Goal: Task Accomplishment & Management: Use online tool/utility

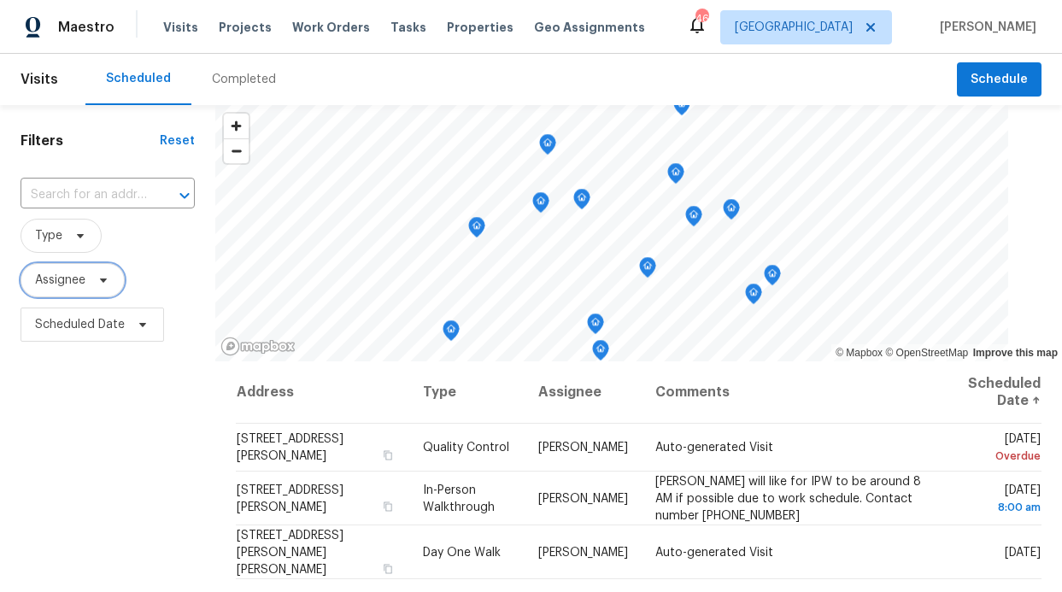
click at [94, 279] on span at bounding box center [100, 280] width 19 height 14
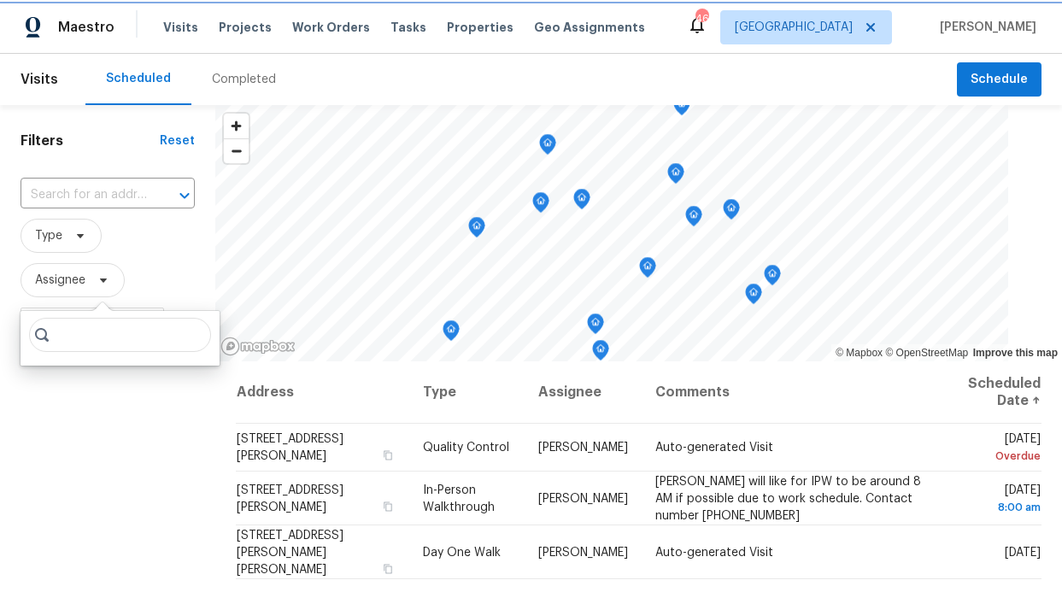
click at [90, 286] on span "Assignee" at bounding box center [73, 280] width 104 height 34
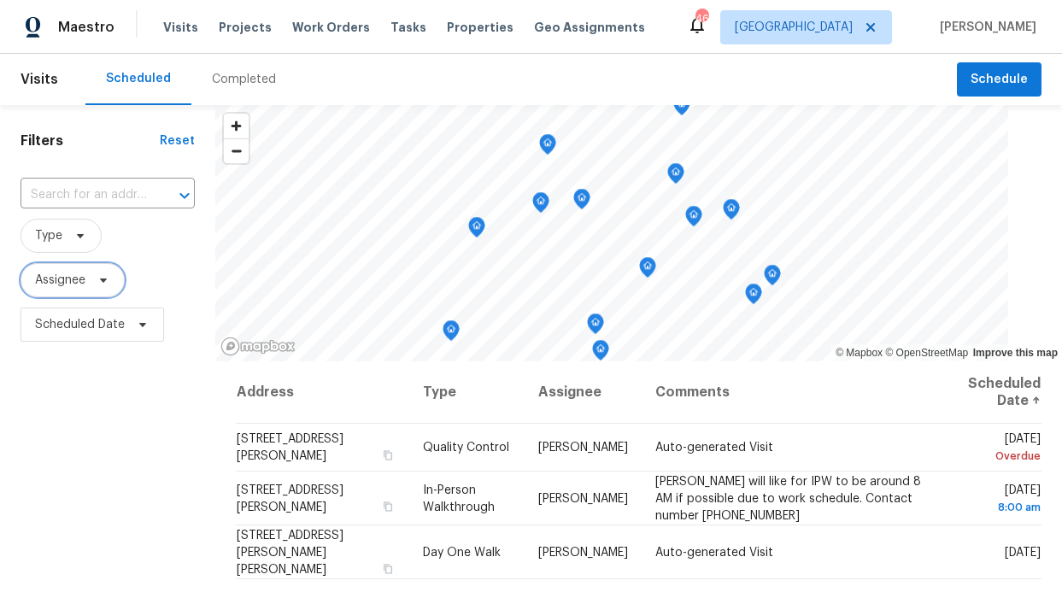
click at [87, 280] on span "Assignee" at bounding box center [73, 280] width 104 height 34
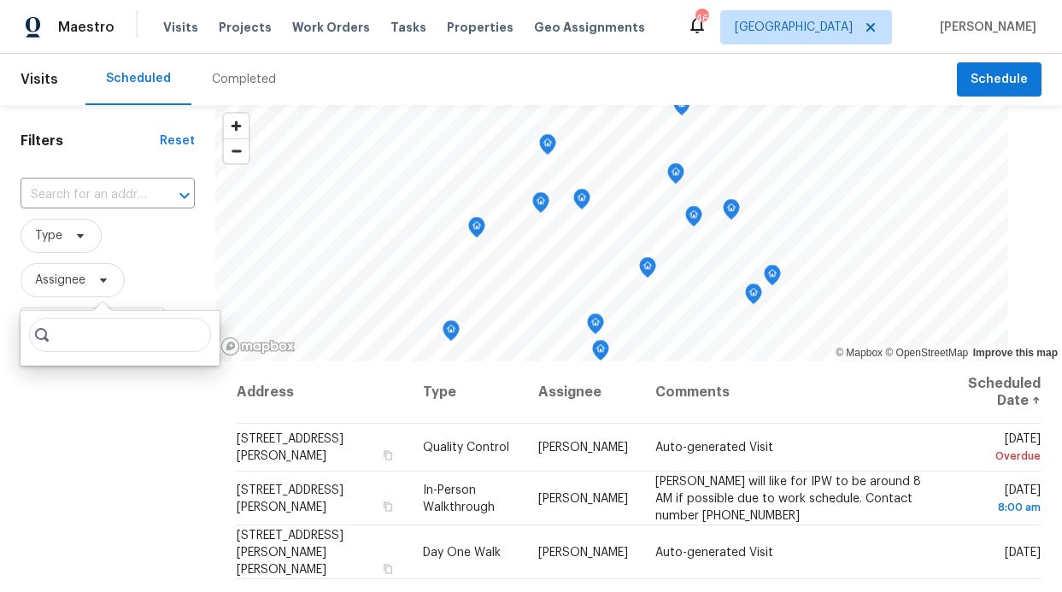
click at [82, 345] on input "search" at bounding box center [120, 335] width 182 height 34
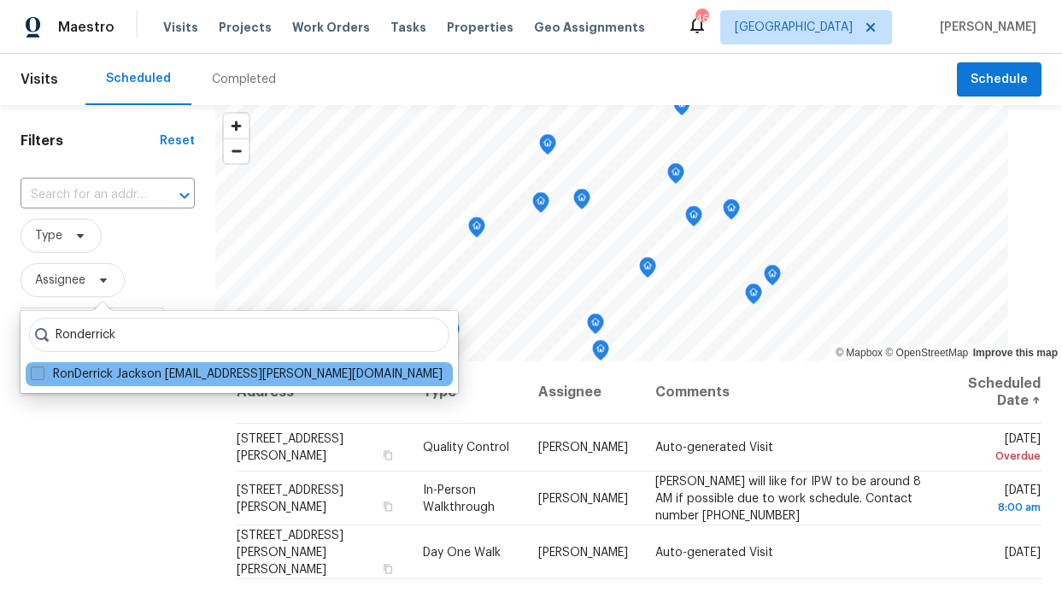
type input "Ronderrick"
click at [53, 369] on label "RonDerrick Jackson ron.jackson@opendoor.com" at bounding box center [237, 374] width 412 height 17
click at [42, 369] on input "RonDerrick Jackson ron.jackson@opendoor.com" at bounding box center [36, 371] width 11 height 11
checkbox input "true"
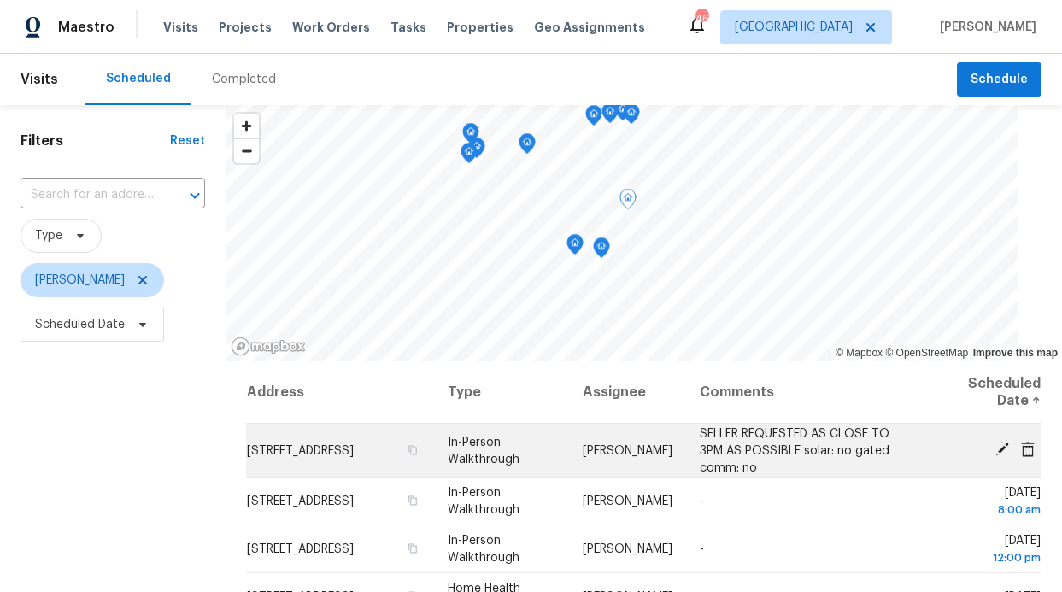
click at [489, 459] on span "In-Person Walkthrough" at bounding box center [484, 450] width 72 height 29
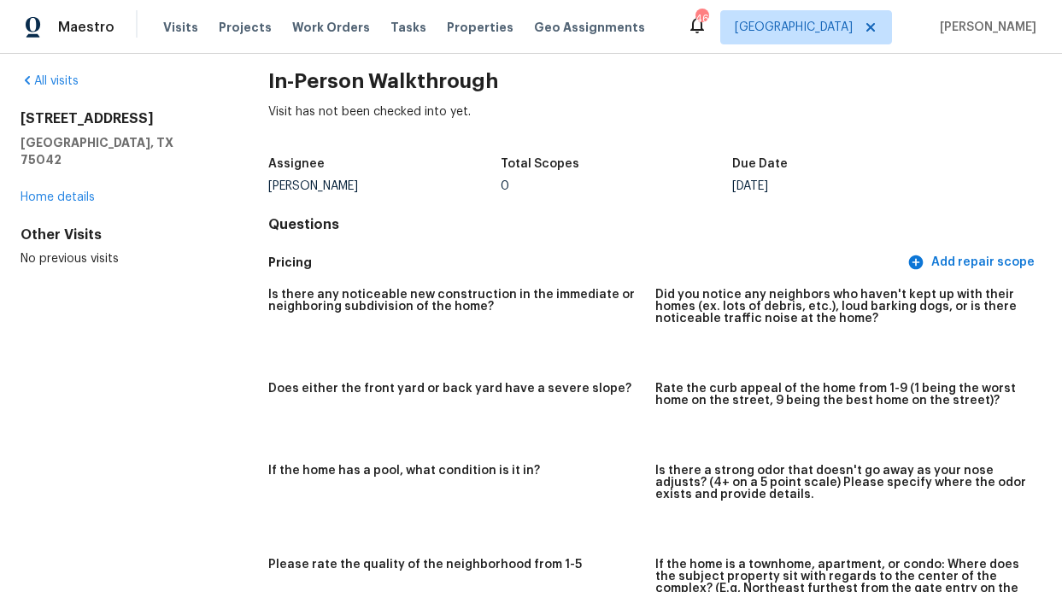
scroll to position [24, 0]
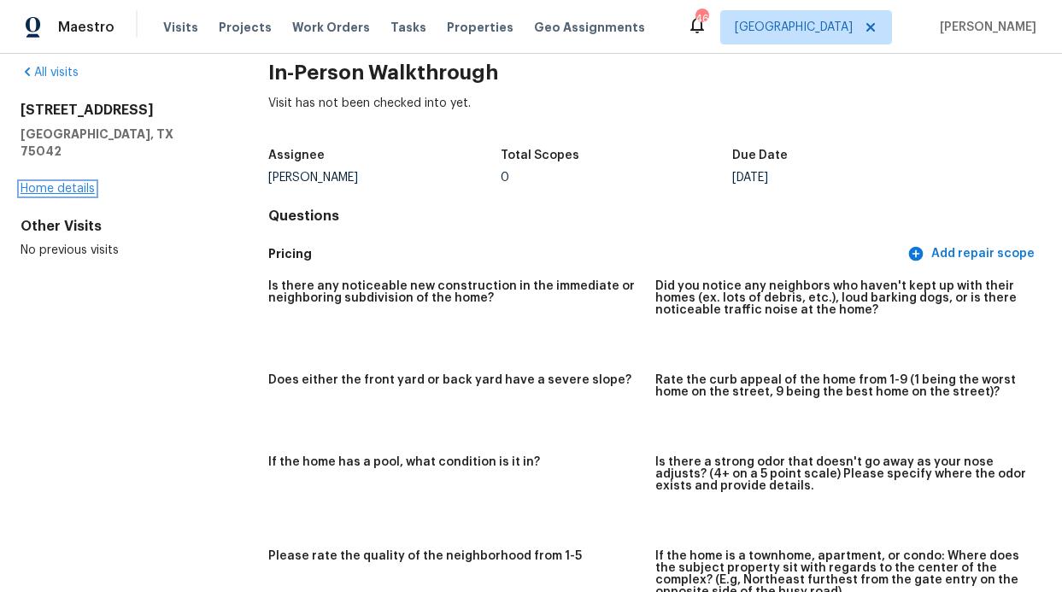
click at [65, 183] on link "Home details" at bounding box center [58, 189] width 74 height 12
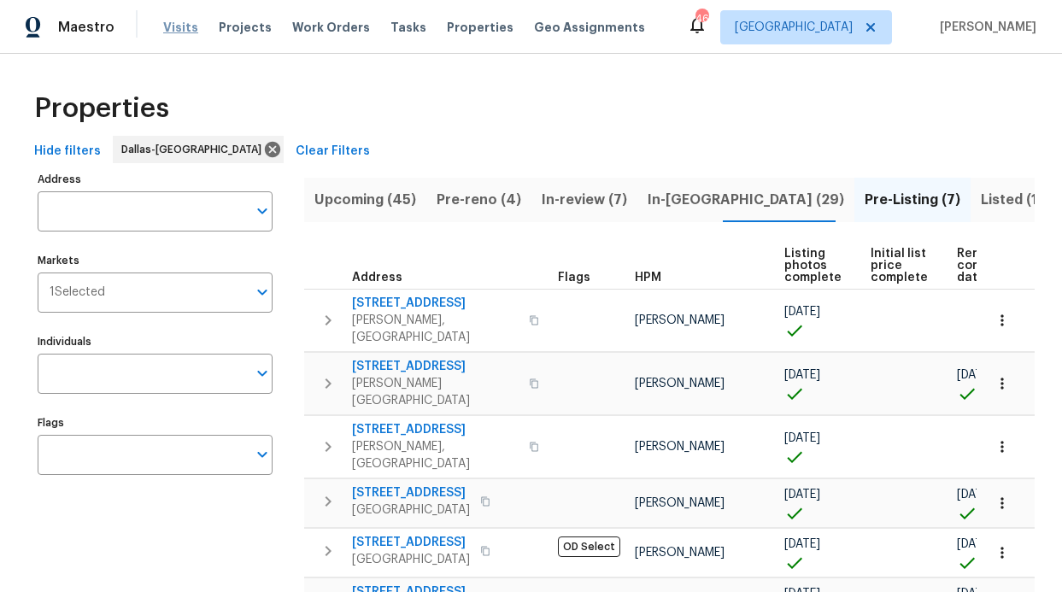
click at [188, 19] on span "Visits" at bounding box center [180, 27] width 35 height 17
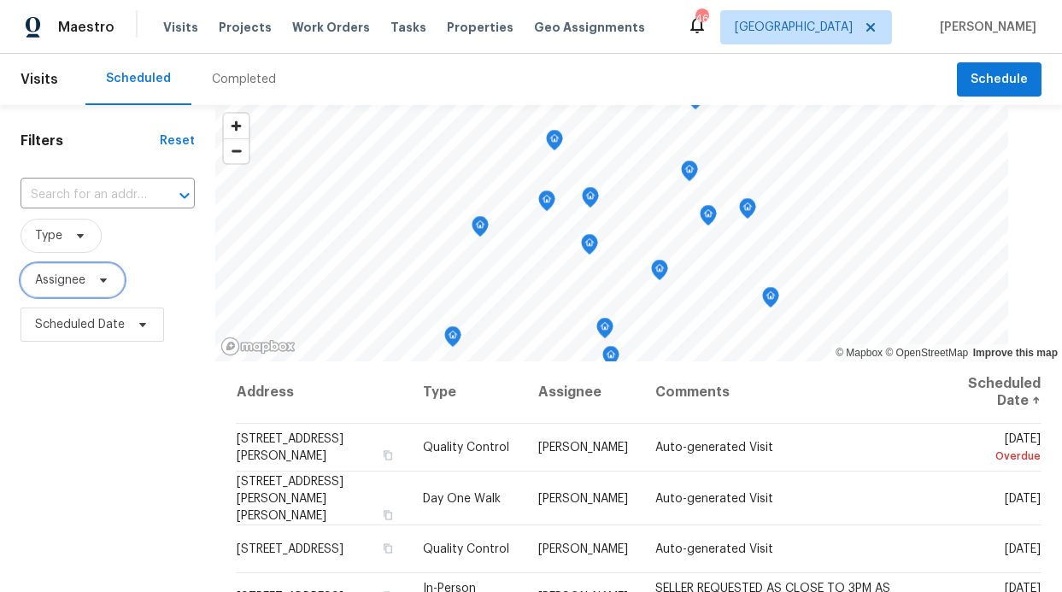
click at [77, 288] on span "Assignee" at bounding box center [60, 280] width 50 height 17
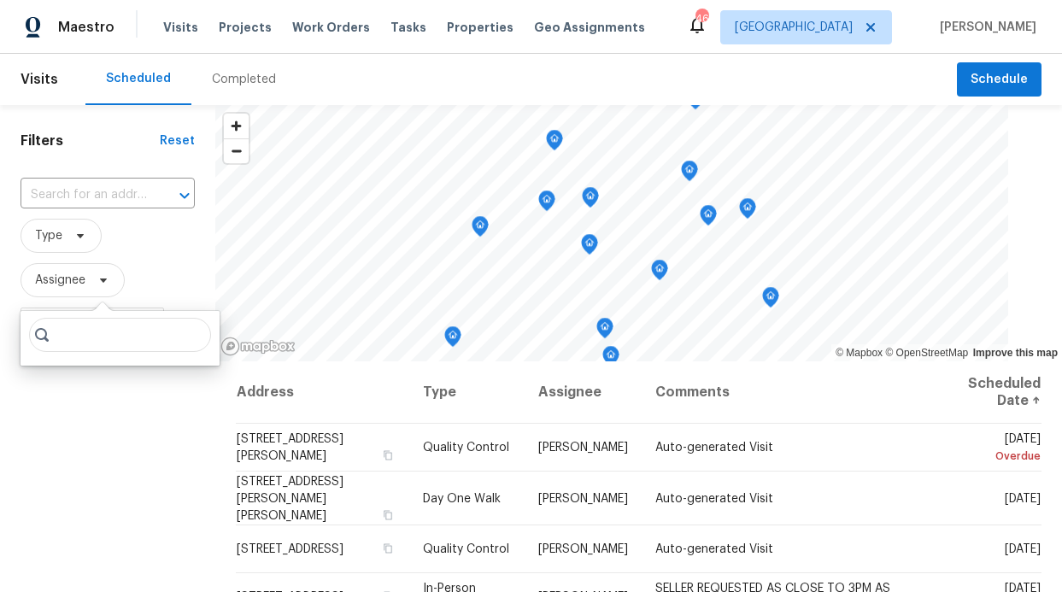
click at [82, 344] on input "search" at bounding box center [120, 335] width 182 height 34
click at [82, 337] on input "search" at bounding box center [120, 335] width 182 height 34
click at [109, 261] on span "Assignee" at bounding box center [108, 280] width 174 height 44
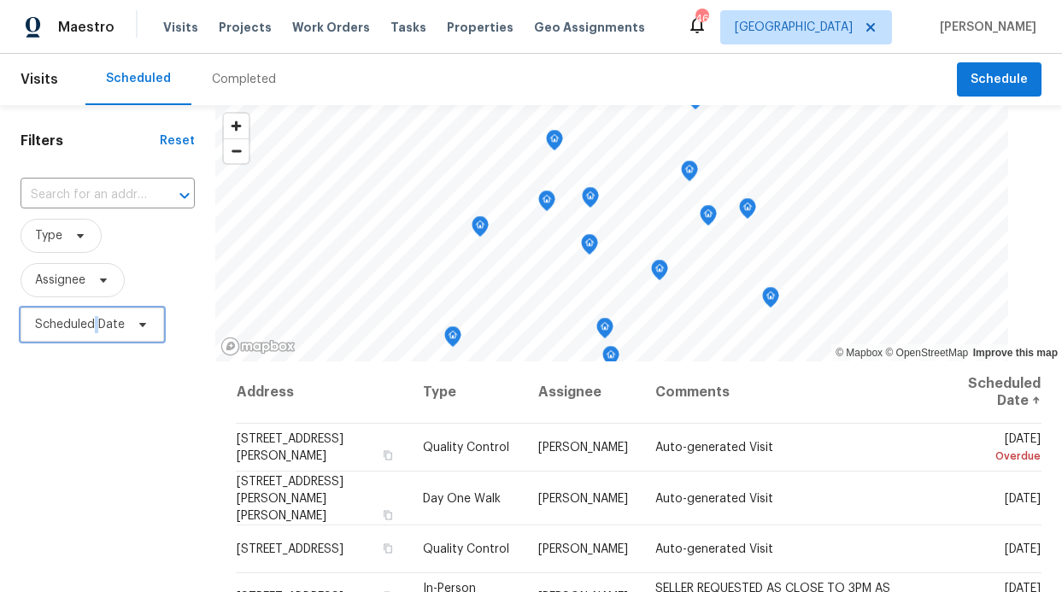
click at [97, 322] on span "Scheduled Date" at bounding box center [80, 324] width 90 height 17
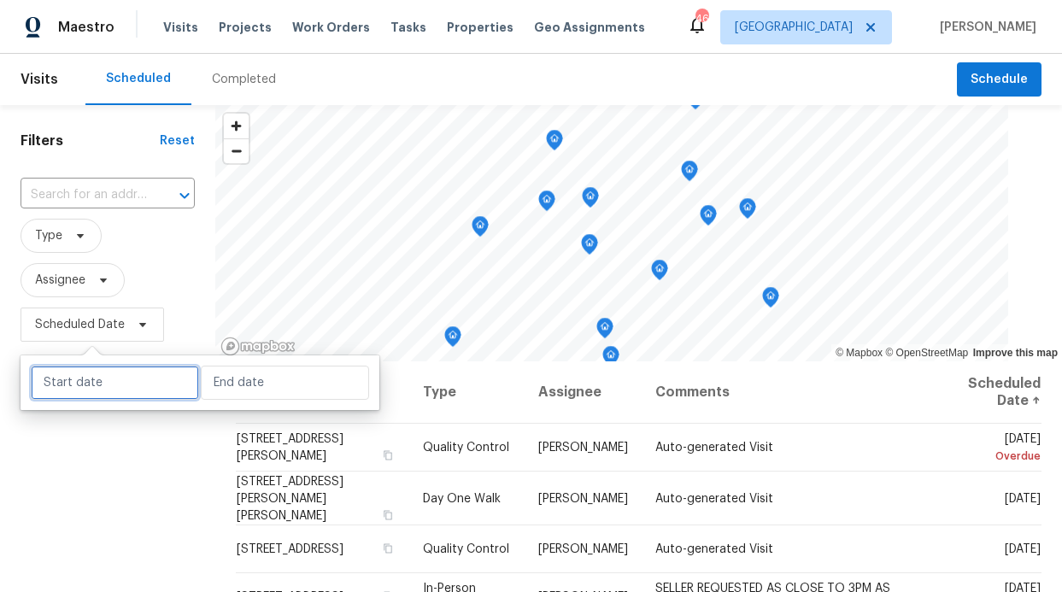
select select "9"
select select "2025"
select select "10"
select select "2025"
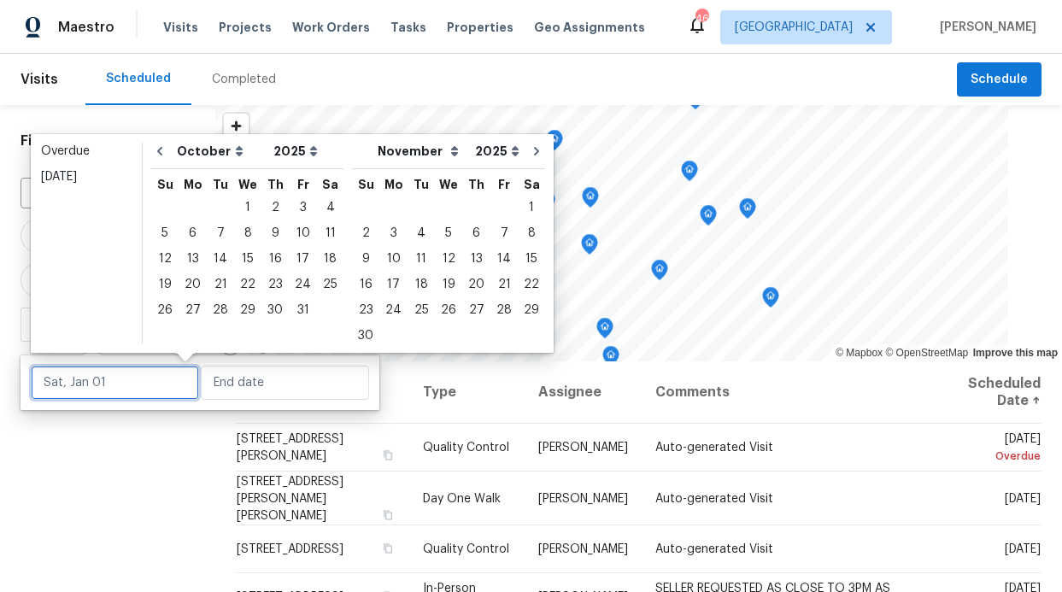
click at [154, 368] on input "text" at bounding box center [115, 383] width 168 height 34
click at [319, 209] on div "4" at bounding box center [330, 208] width 26 height 24
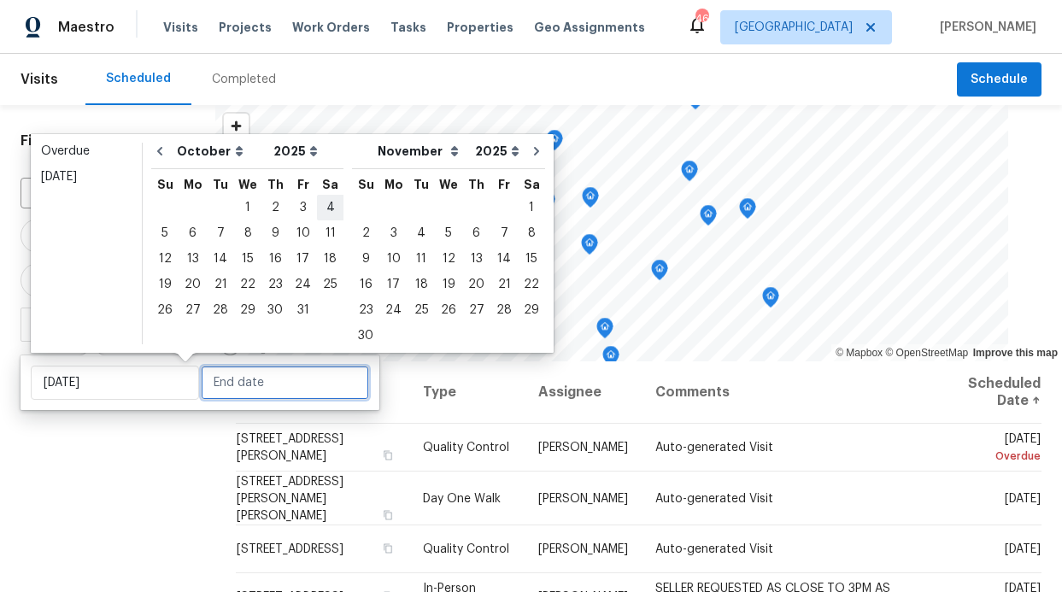
type input "[DATE]"
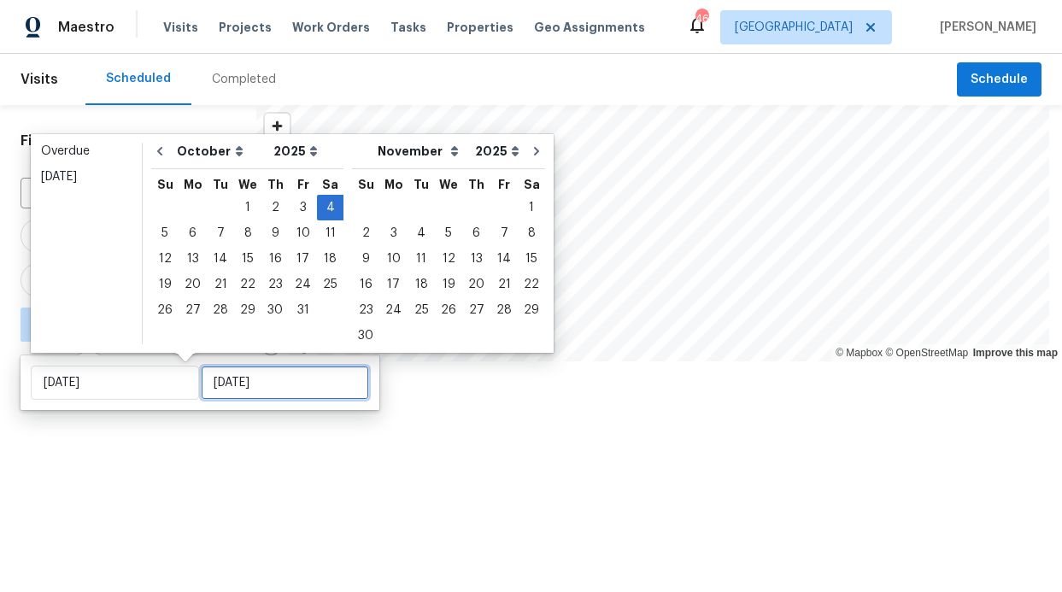
type input "[DATE]"
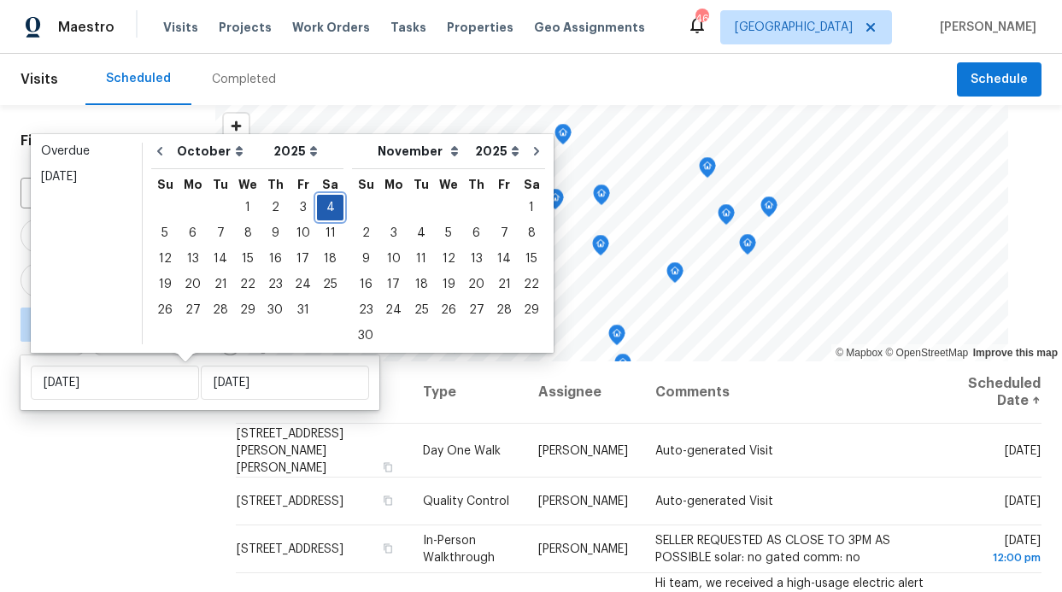
click at [331, 209] on div "4" at bounding box center [330, 208] width 26 height 24
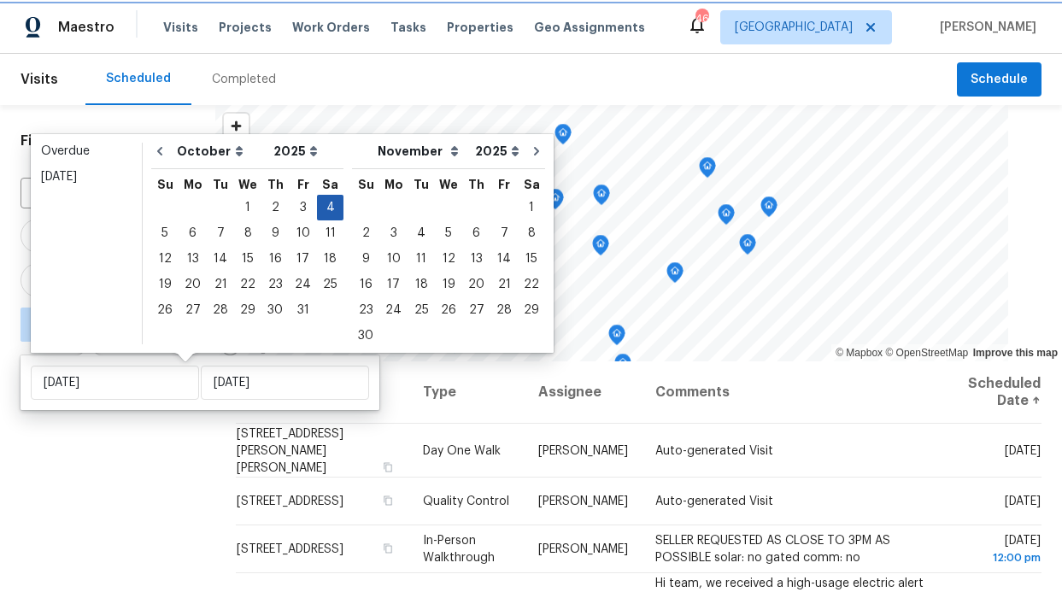
type input "[DATE]"
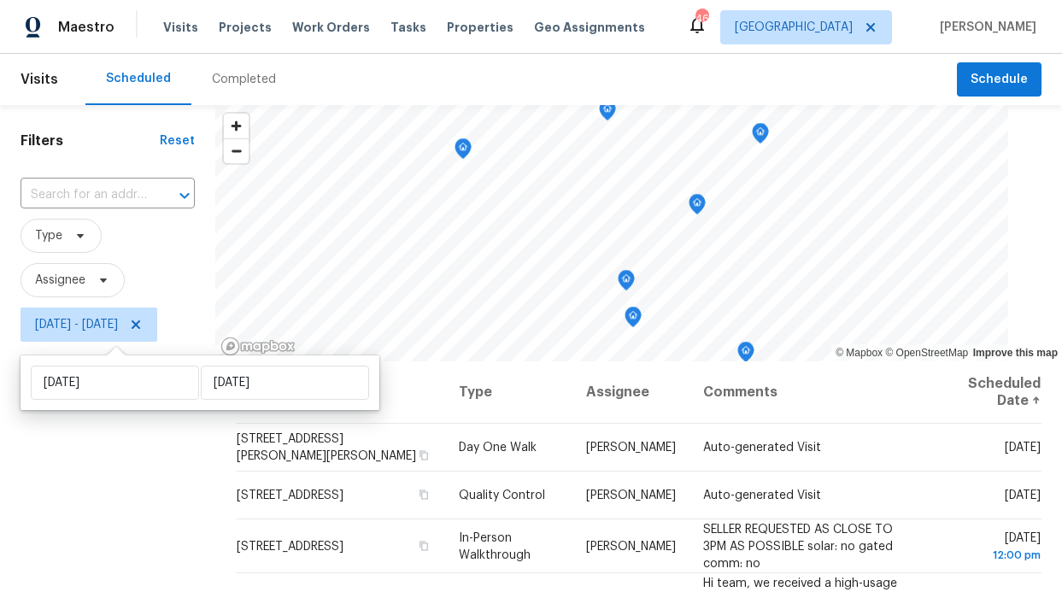
click at [165, 455] on div "Filters Reset ​ Type Assignee [DATE] - [DATE]" at bounding box center [107, 470] width 215 height 730
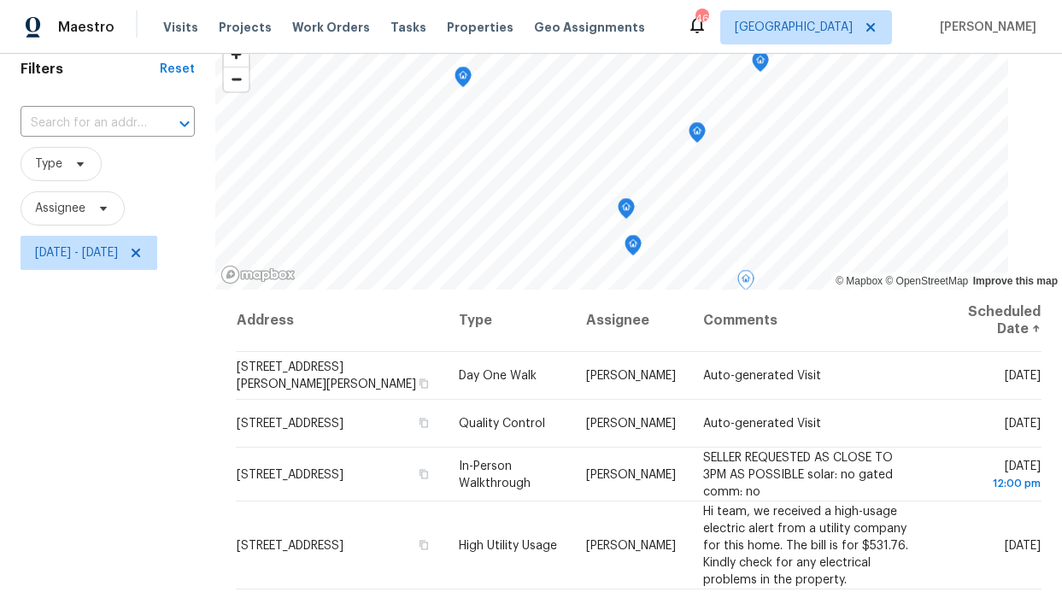
scroll to position [61, 0]
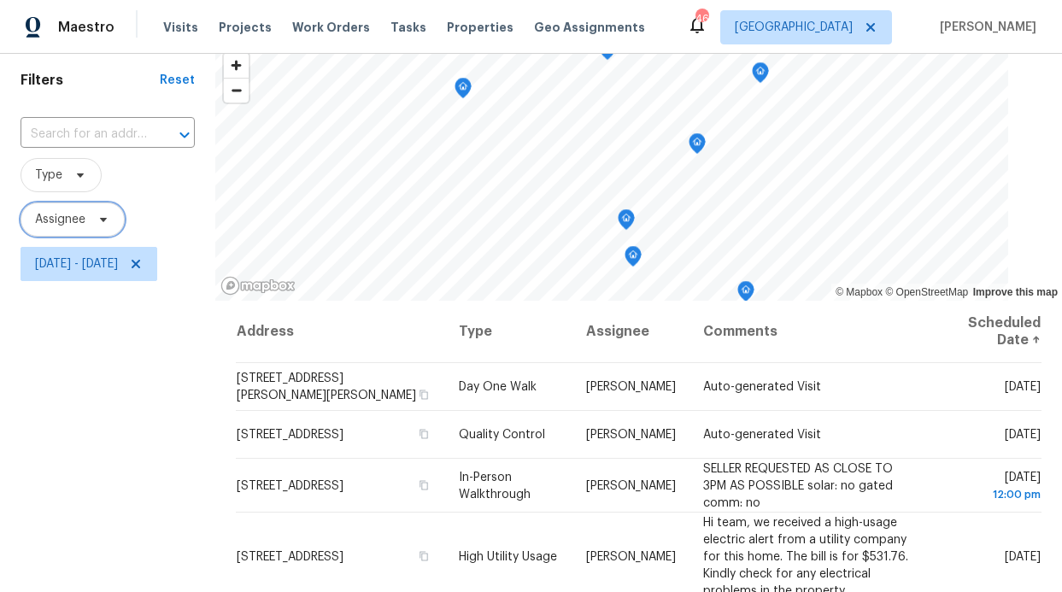
click at [95, 231] on span "Assignee" at bounding box center [73, 220] width 104 height 34
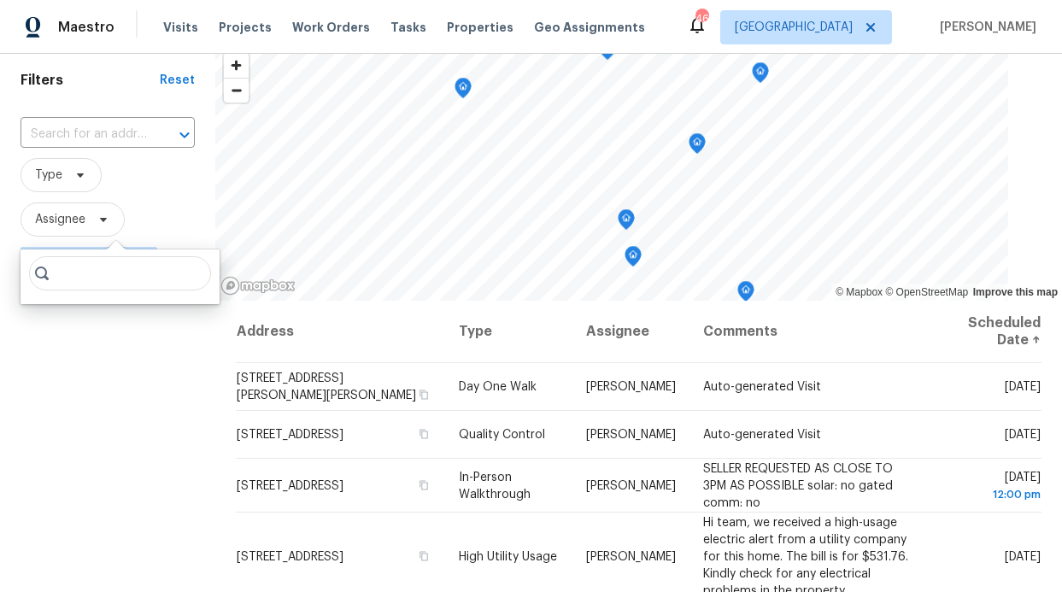
click at [138, 222] on span "Assignee" at bounding box center [108, 220] width 174 height 34
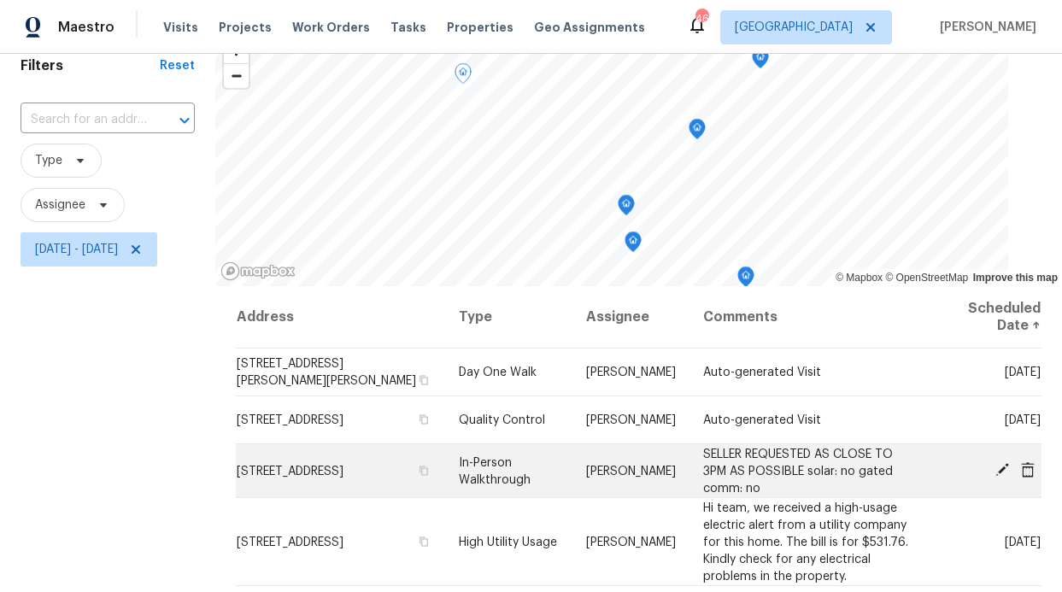
scroll to position [77, 0]
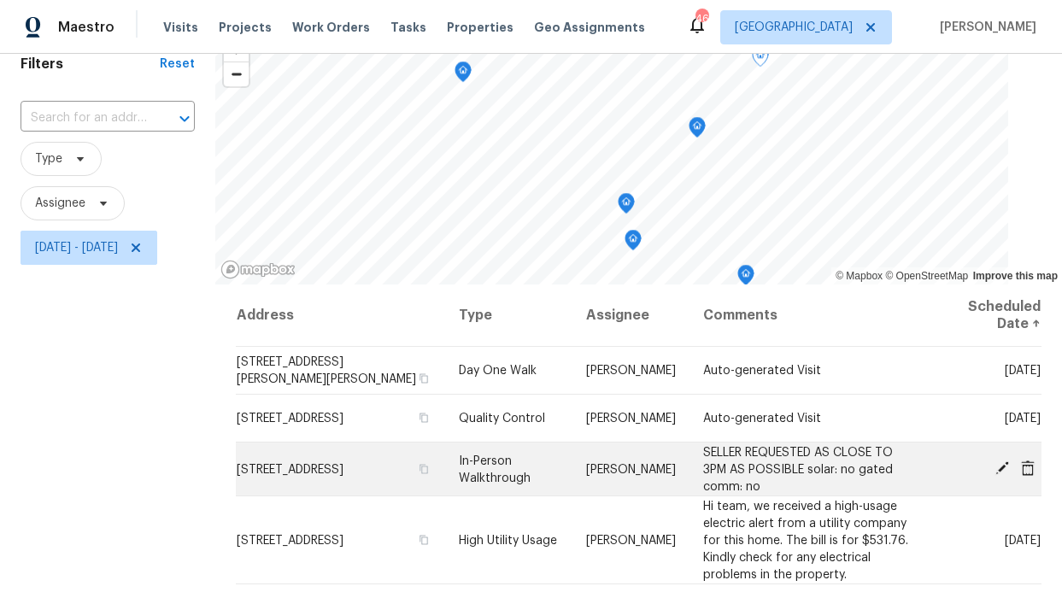
click at [426, 461] on td "[STREET_ADDRESS]" at bounding box center [340, 470] width 209 height 54
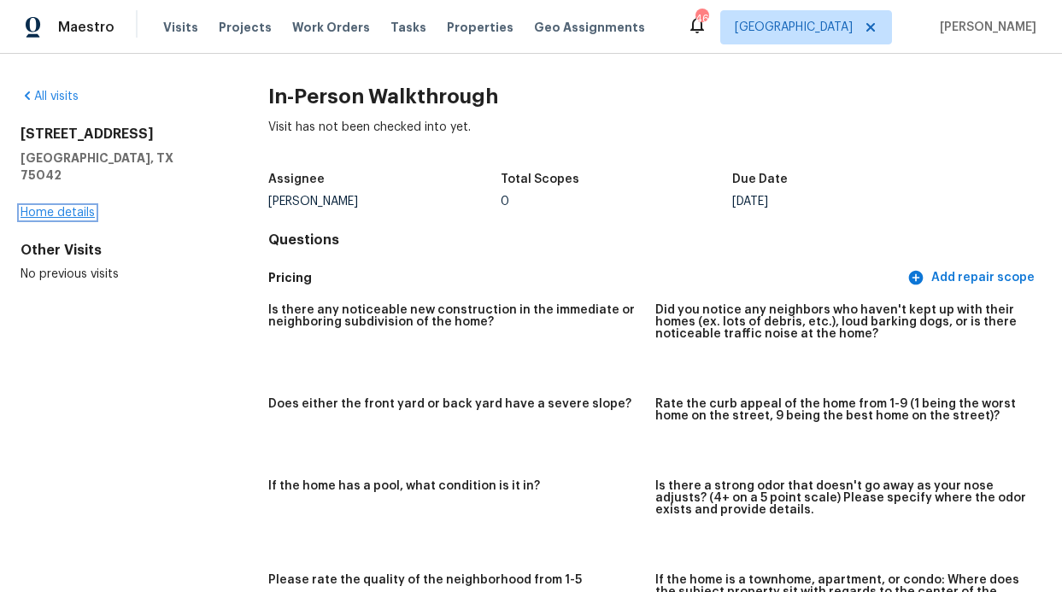
click at [69, 207] on link "Home details" at bounding box center [58, 213] width 74 height 12
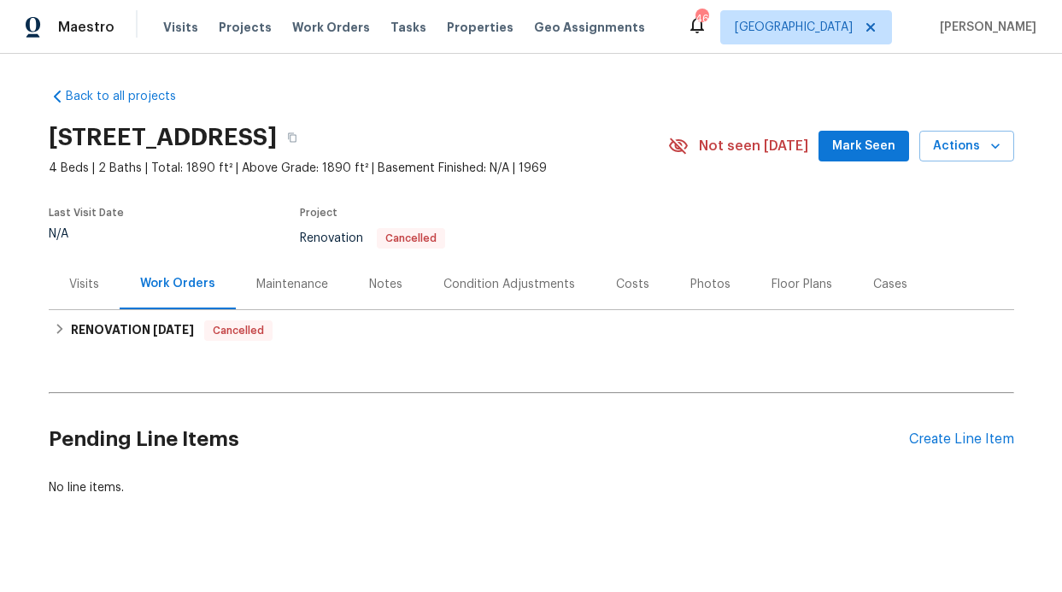
click at [79, 299] on div "Visits" at bounding box center [84, 284] width 71 height 50
click at [68, 94] on link "Back to all projects" at bounding box center [131, 96] width 164 height 17
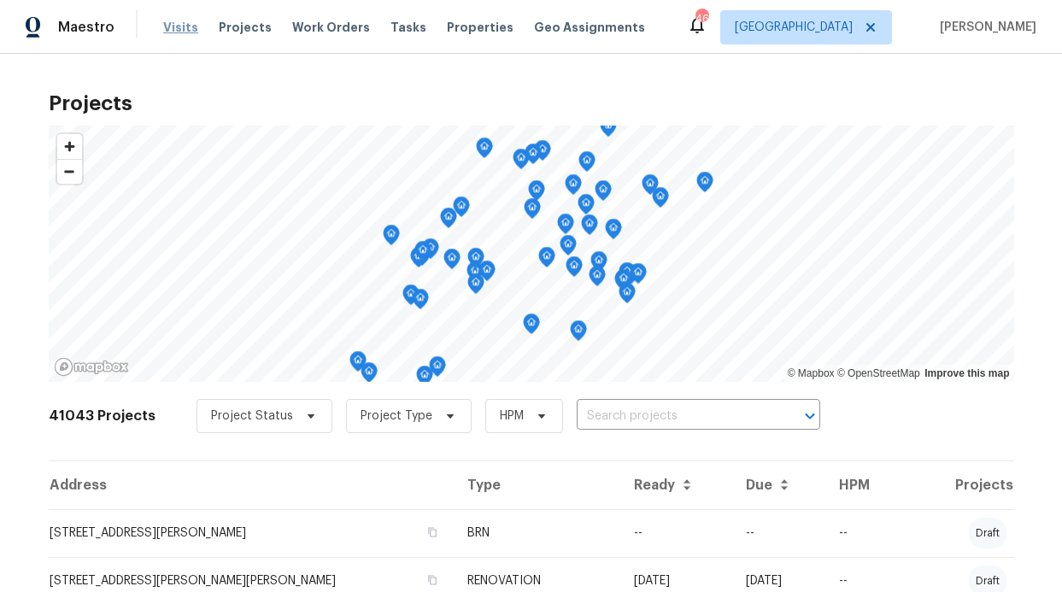
click at [170, 20] on span "Visits" at bounding box center [180, 27] width 35 height 17
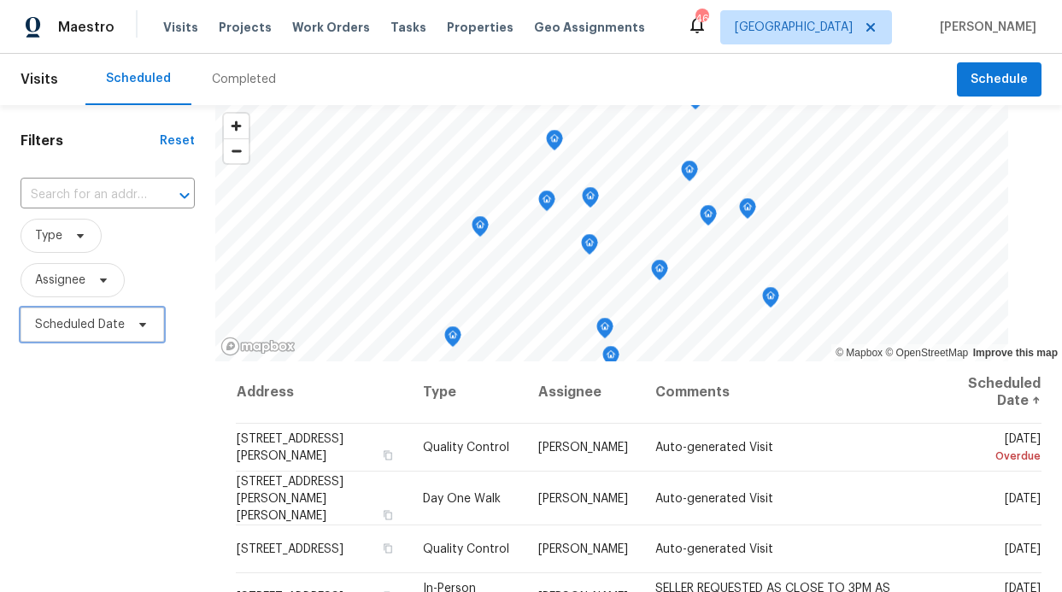
click at [90, 321] on span "Scheduled Date" at bounding box center [80, 324] width 90 height 17
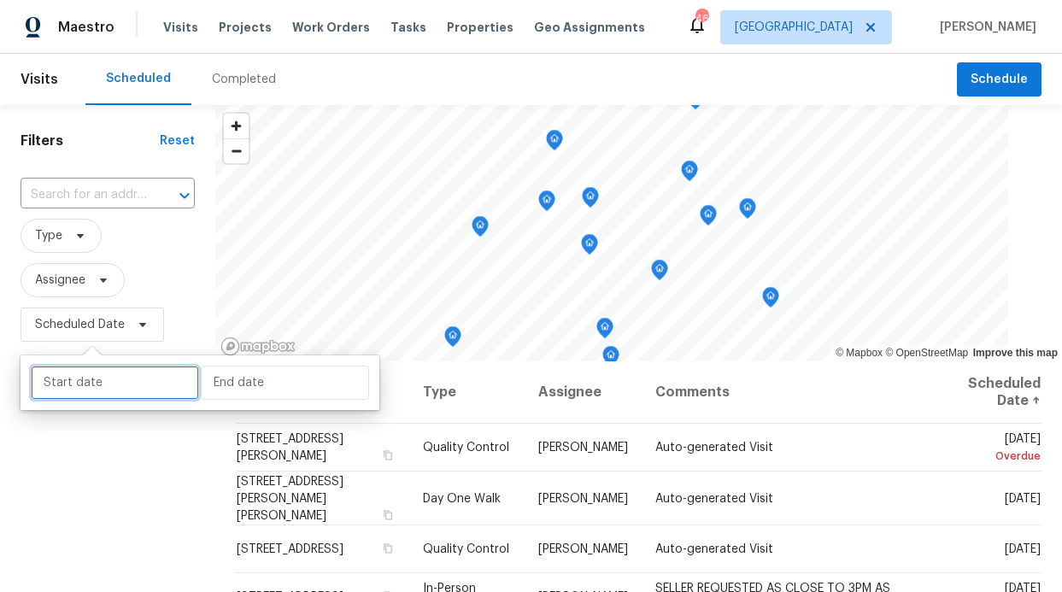
select select "9"
select select "2025"
select select "10"
select select "2025"
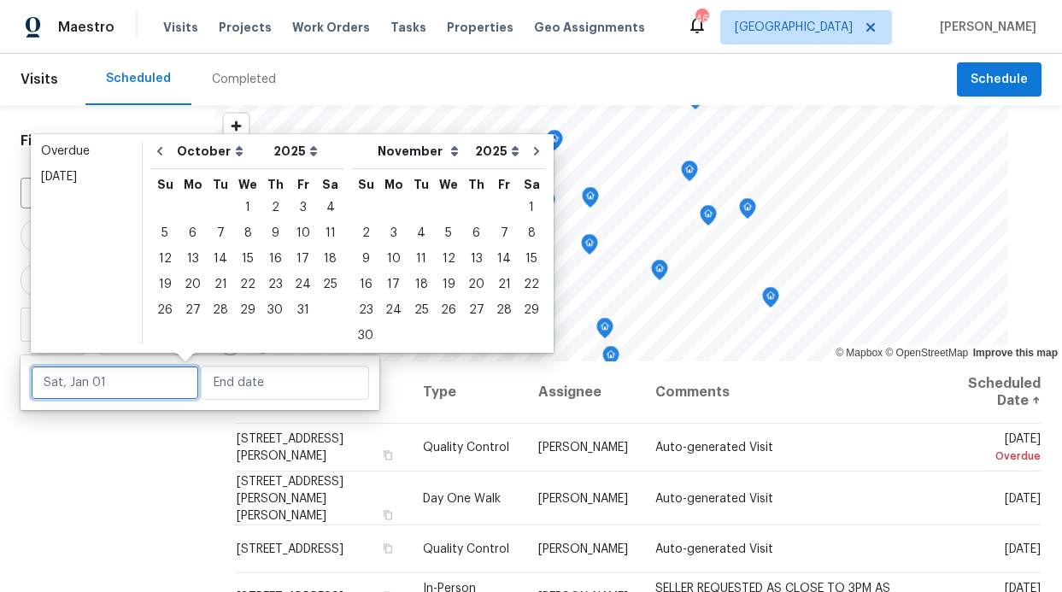
click at [152, 381] on input "text" at bounding box center [115, 383] width 168 height 34
type input "[DATE]"
click at [317, 216] on div "4" at bounding box center [330, 208] width 26 height 24
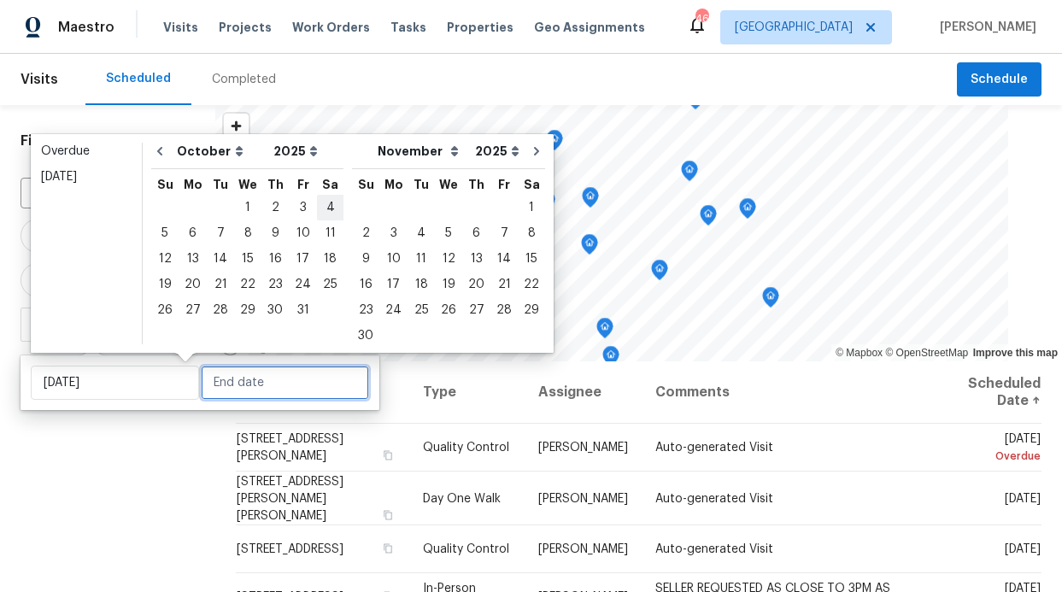
type input "[DATE]"
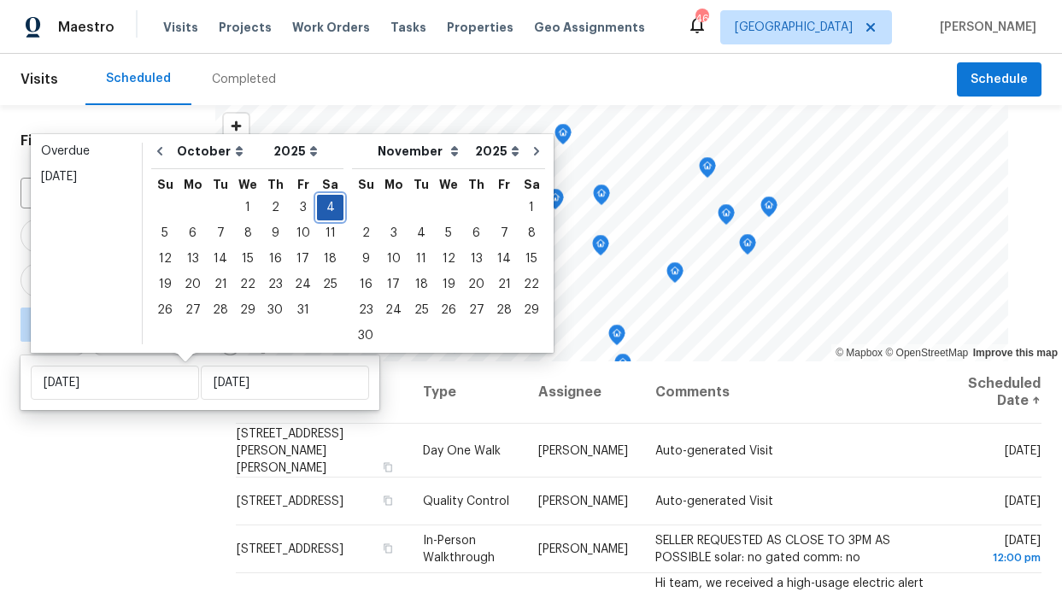
click at [325, 205] on div "4" at bounding box center [330, 208] width 26 height 24
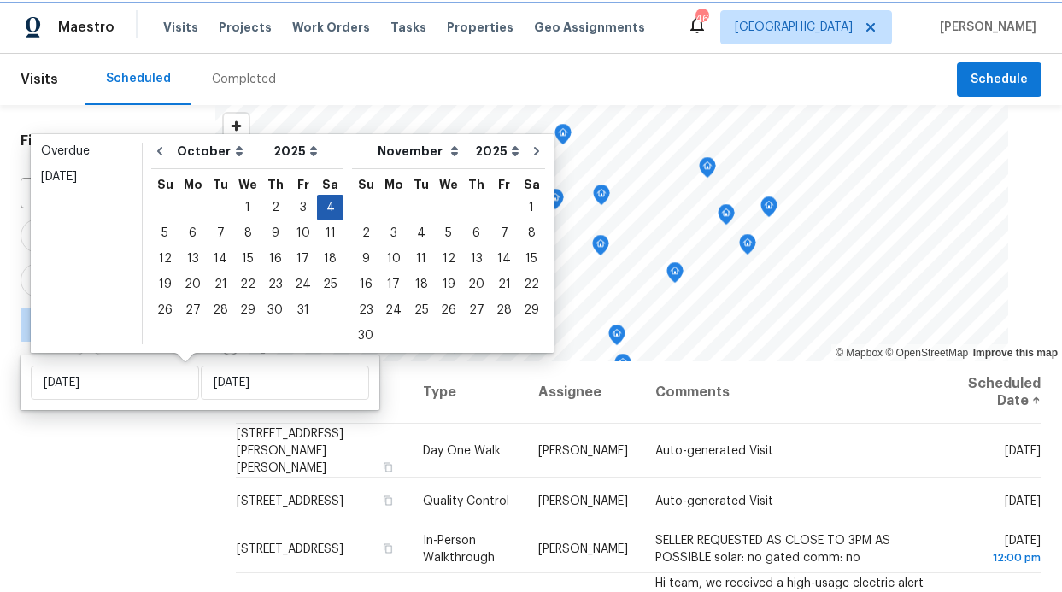
type input "[DATE]"
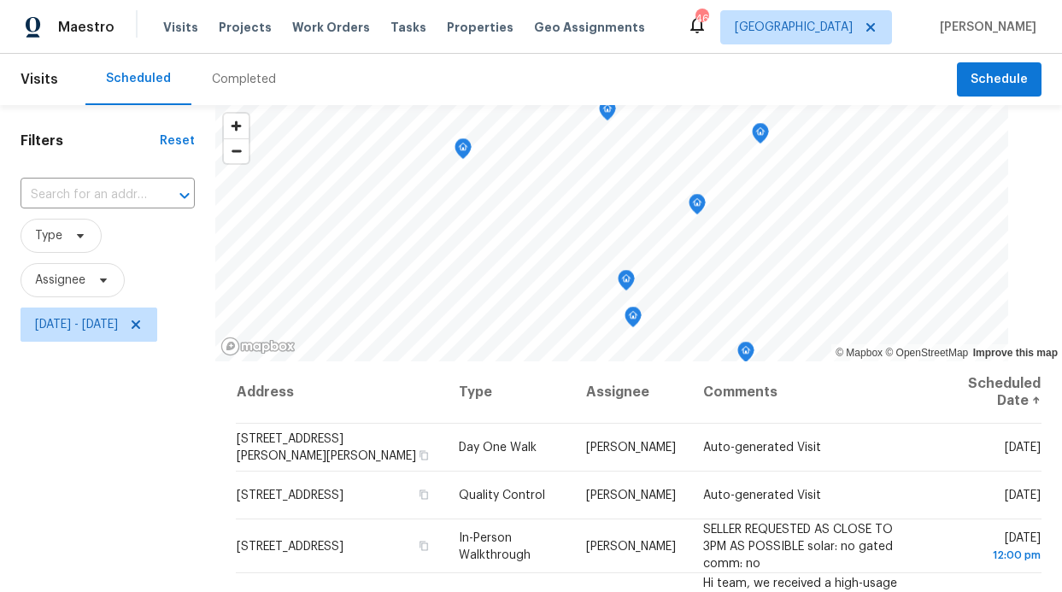
click at [151, 435] on div "Filters Reset ​ Type Assignee [DATE] - [DATE]" at bounding box center [107, 470] width 215 height 730
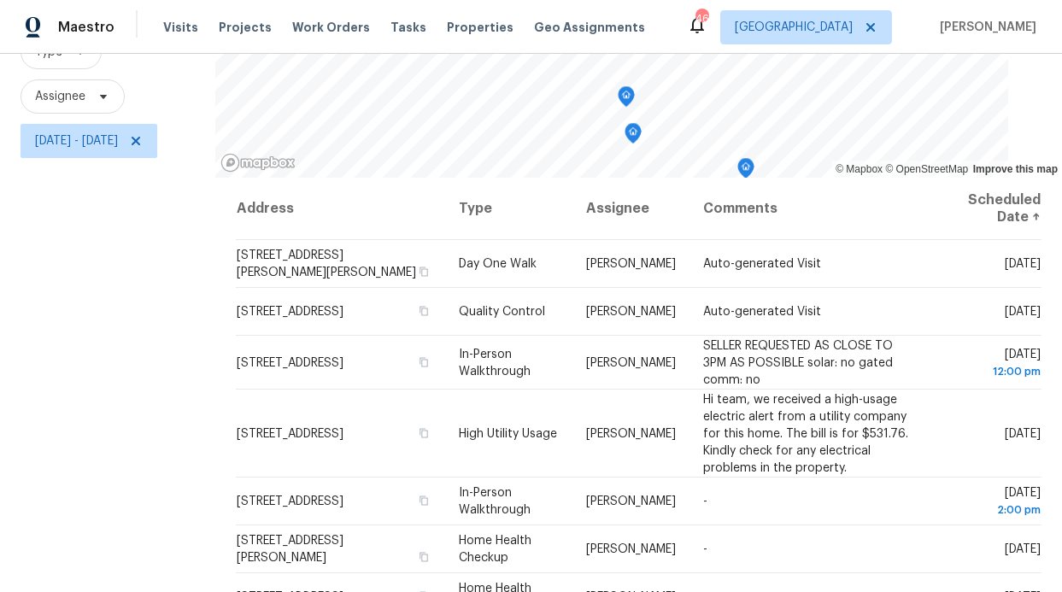
scroll to position [255, 0]
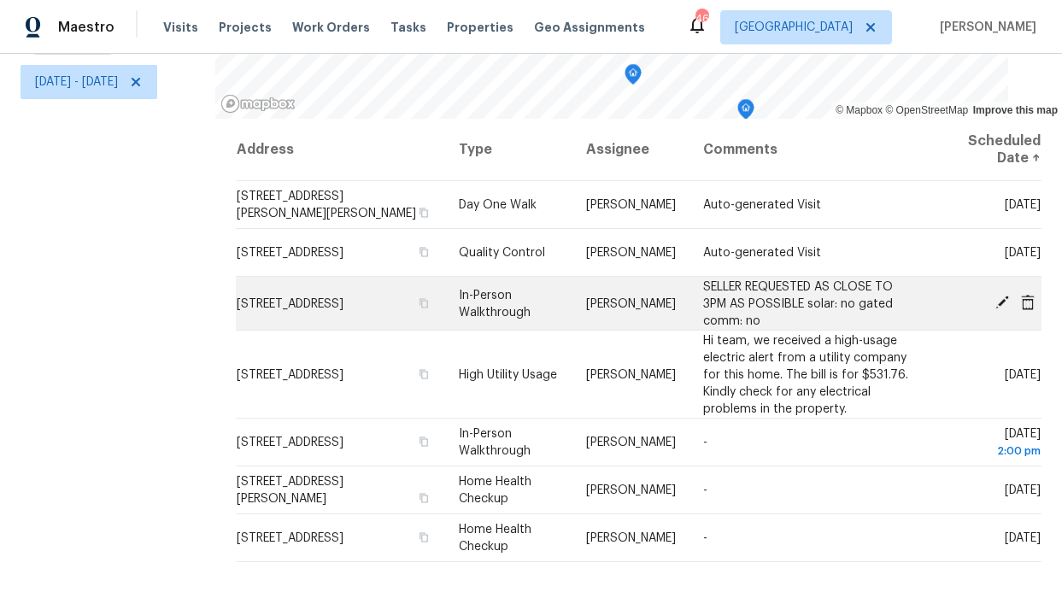
click at [337, 297] on span "[STREET_ADDRESS]" at bounding box center [290, 303] width 107 height 12
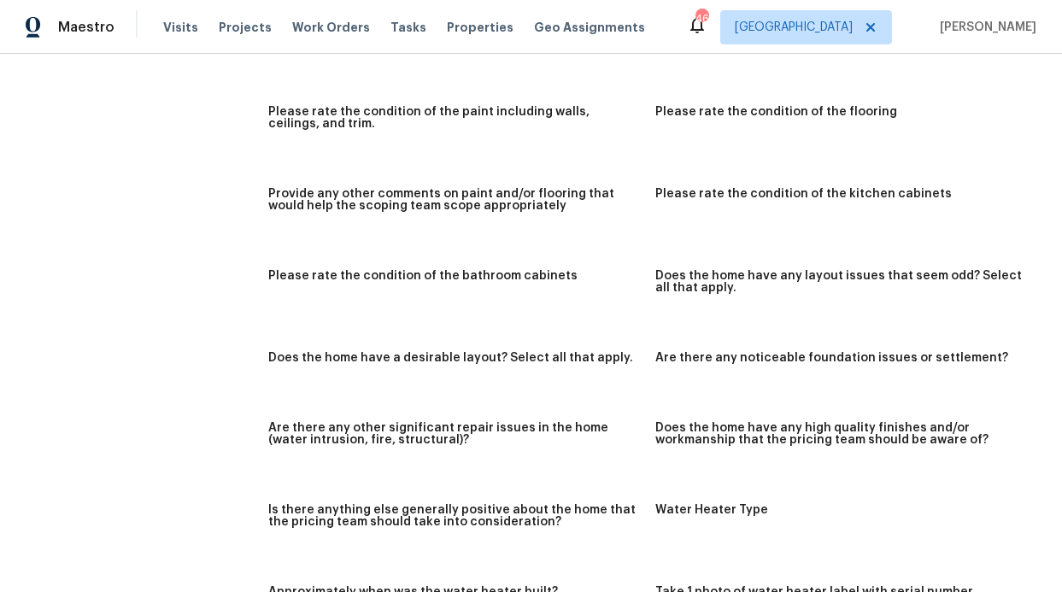
scroll to position [1504, 0]
